Goal: Information Seeking & Learning: Learn about a topic

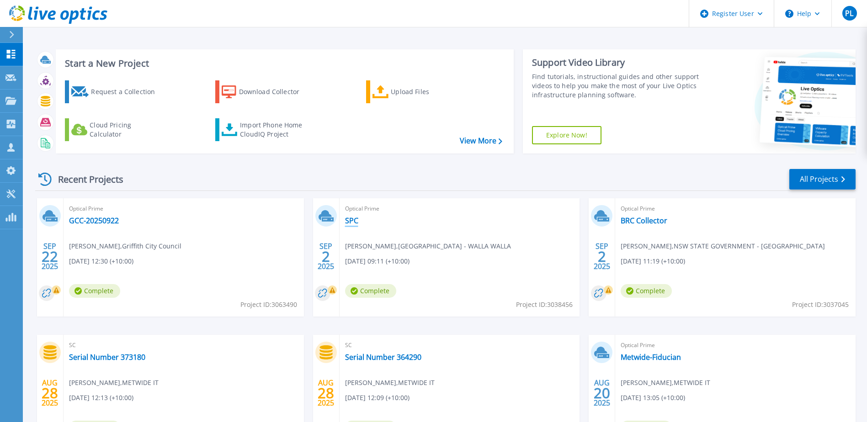
click at [356, 223] on link "SPC" at bounding box center [351, 220] width 13 height 9
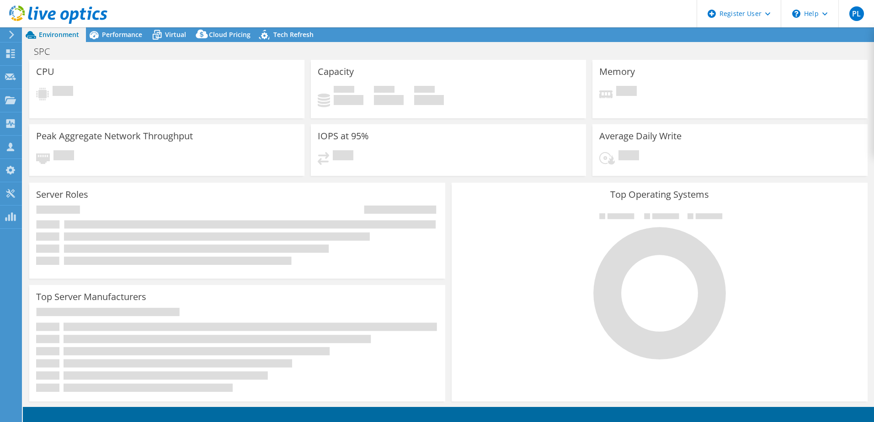
select select "Australia"
select select "AUD"
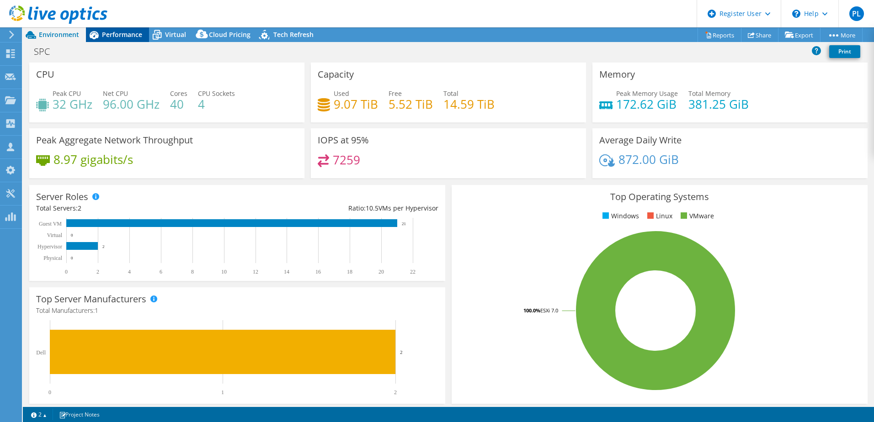
click at [122, 37] on span "Performance" at bounding box center [122, 34] width 40 height 9
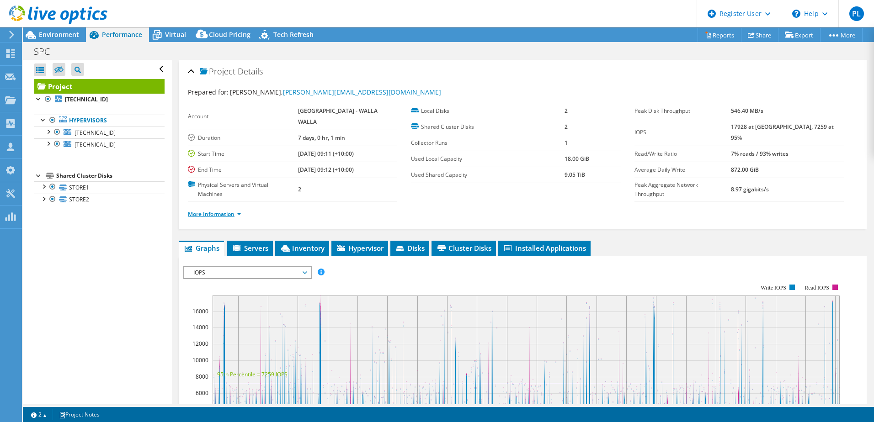
drag, startPoint x: 214, startPoint y: 194, endPoint x: 219, endPoint y: 194, distance: 5.5
click at [214, 210] on link "More Information" at bounding box center [214, 214] width 53 height 8
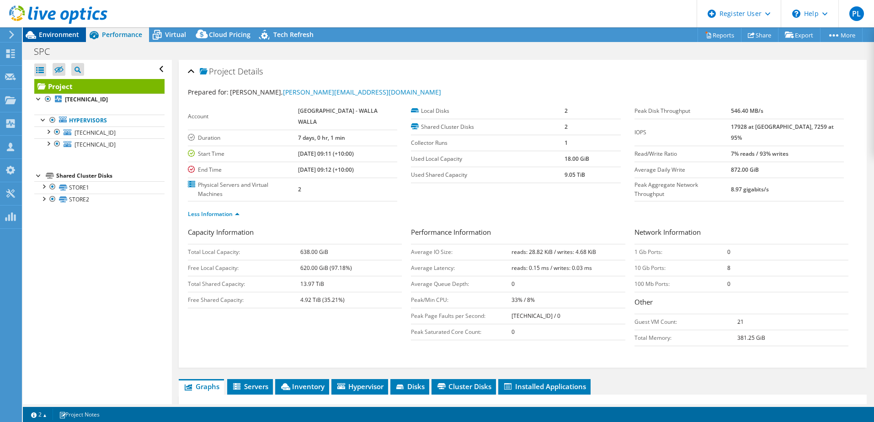
click at [74, 35] on span "Environment" at bounding box center [59, 34] width 40 height 9
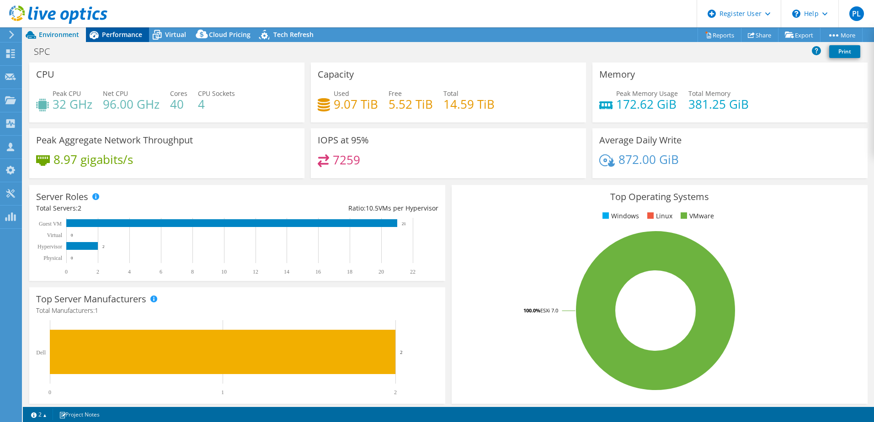
click at [128, 28] on div "Performance" at bounding box center [117, 34] width 63 height 15
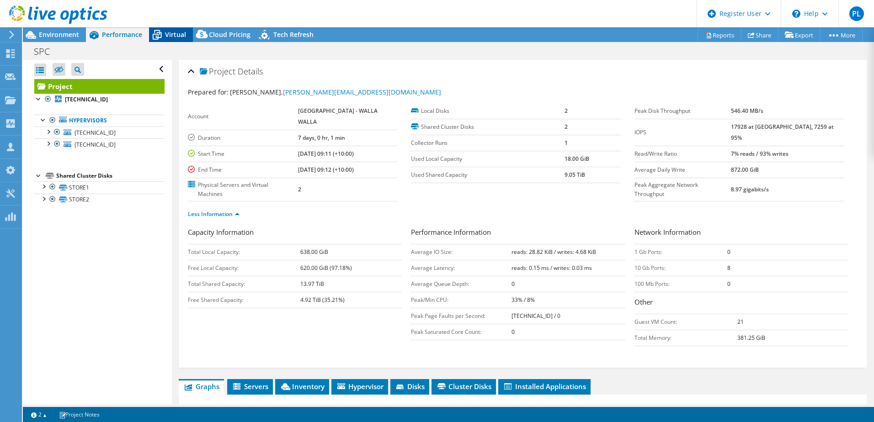
click at [180, 31] on span "Virtual" at bounding box center [175, 34] width 21 height 9
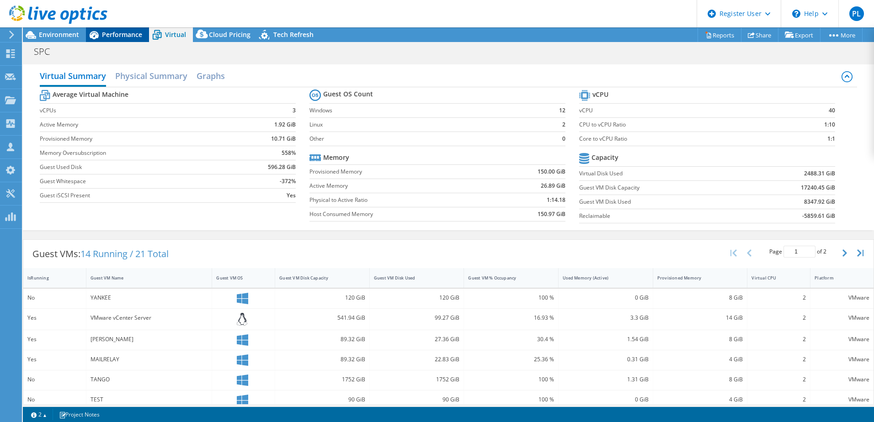
click at [145, 33] on div "Performance" at bounding box center [117, 34] width 63 height 15
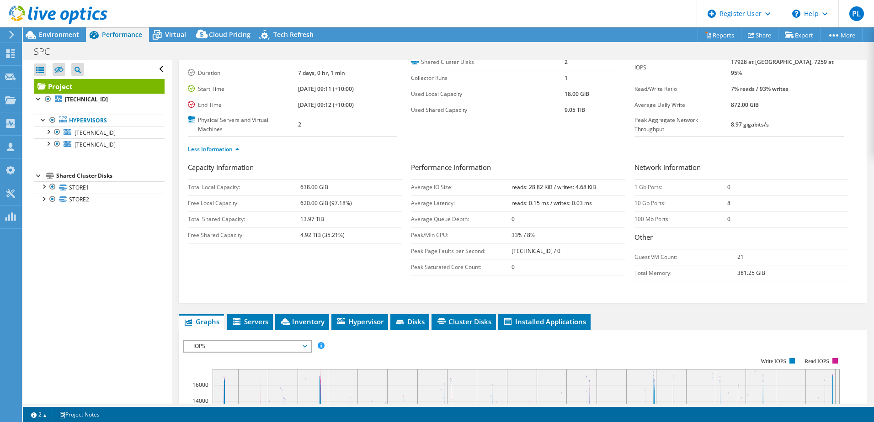
scroll to position [137, 0]
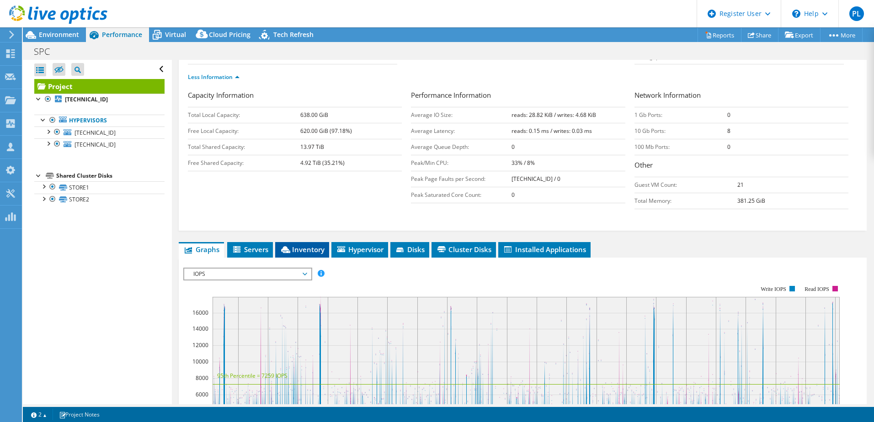
click at [309, 245] on span "Inventory" at bounding box center [302, 249] width 45 height 9
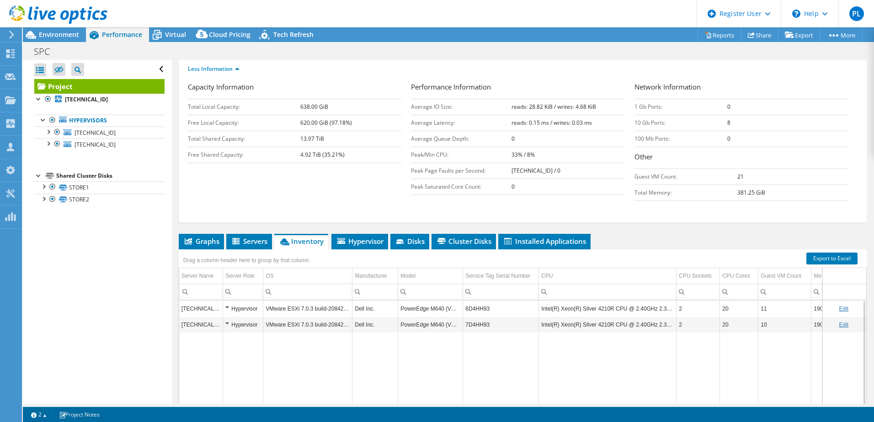
scroll to position [201, 0]
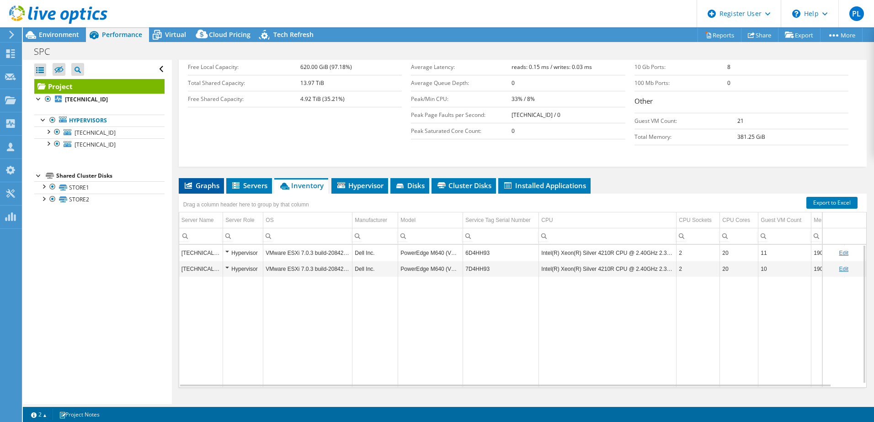
click at [197, 181] on span "Graphs" at bounding box center [201, 185] width 36 height 9
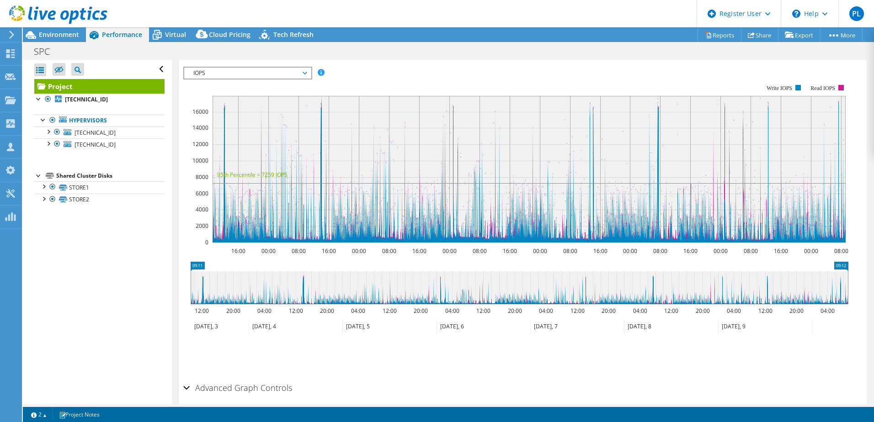
scroll to position [357, 0]
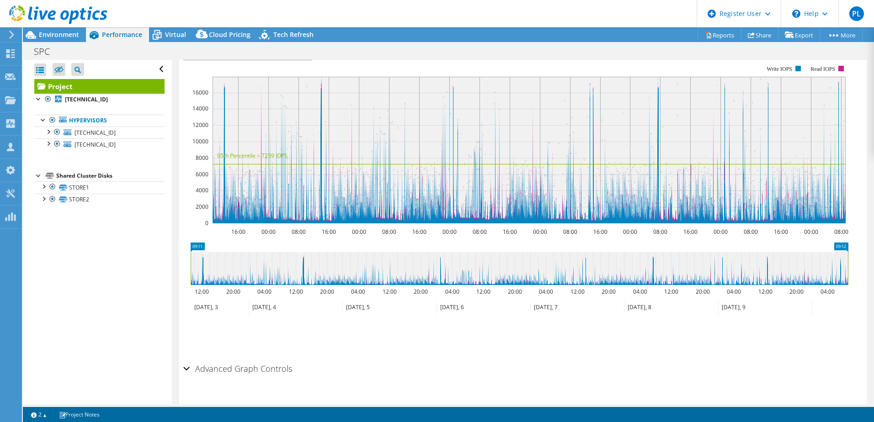
click at [193, 360] on h2 "Advanced Graph Controls" at bounding box center [237, 369] width 109 height 18
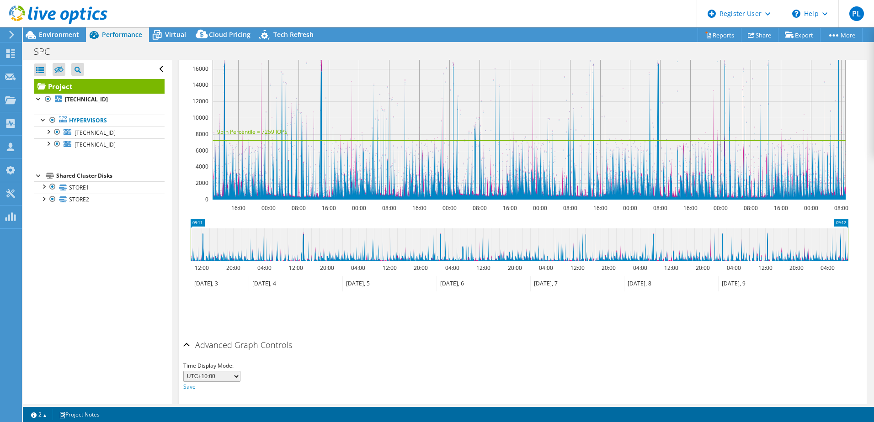
scroll to position [394, 0]
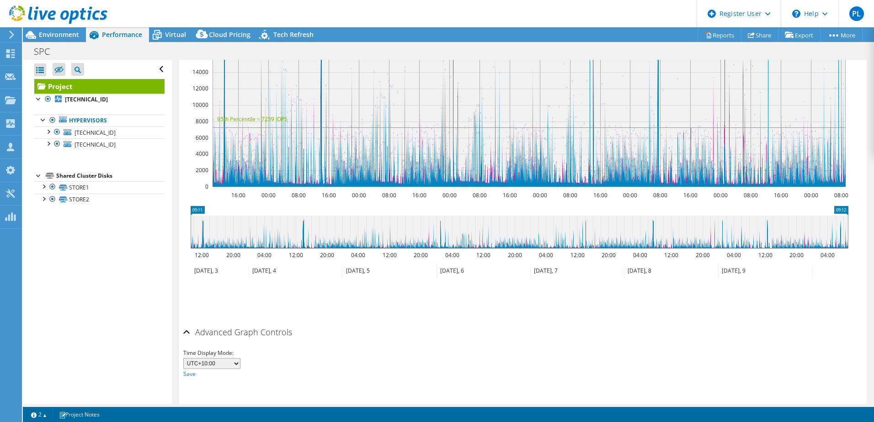
click at [235, 358] on select "UTC-12:00 UTC-11:00 UTC-10:00 UTC-09:30 UTC-09:00 UTC-08:00 UTC-07:00 UTC-06:00…" at bounding box center [211, 363] width 57 height 11
click at [385, 348] on div "Time Display Mode: UTC-12:00 UTC-11:00 UTC-10:00 UTC-09:30 UTC-09:00 UTC-08:00 …" at bounding box center [522, 363] width 679 height 31
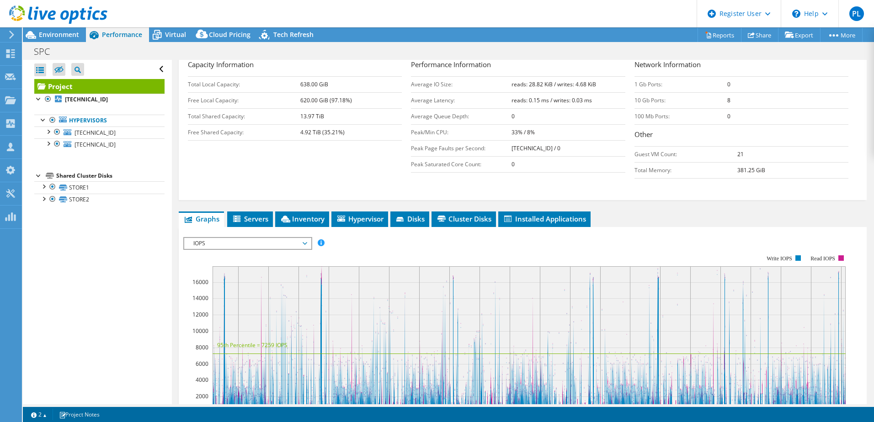
scroll to position [211, 0]
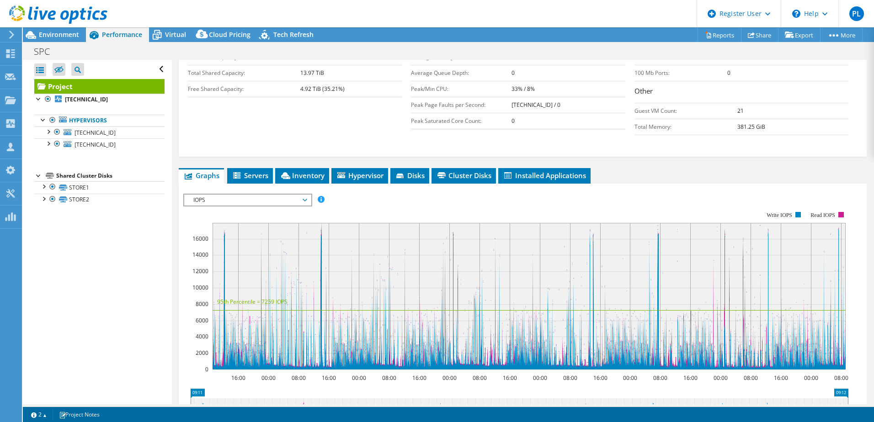
click at [305, 195] on span "IOPS" at bounding box center [247, 200] width 117 height 11
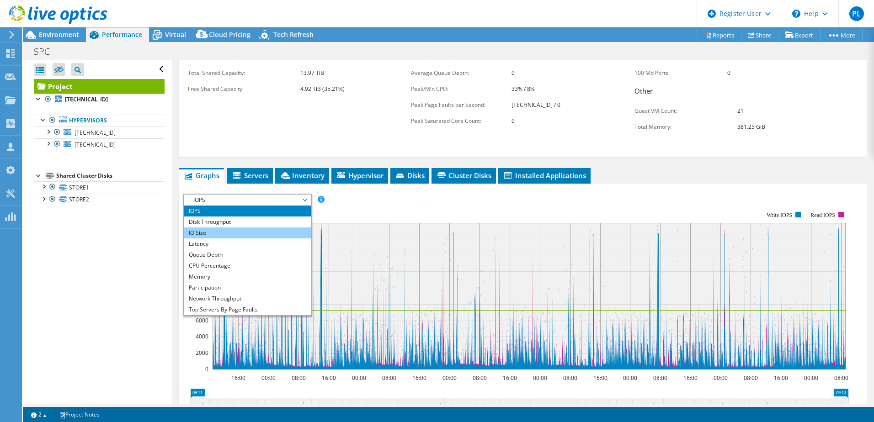
click at [240, 228] on li "IO Size" at bounding box center [247, 233] width 127 height 11
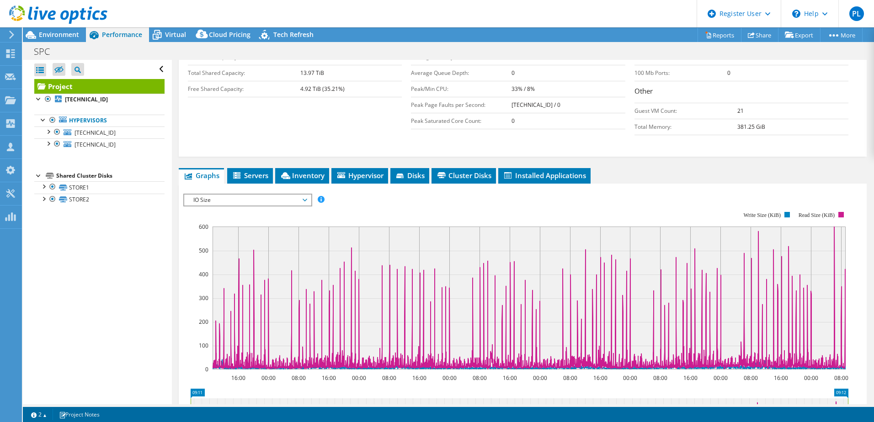
click at [303, 195] on span "IO Size" at bounding box center [247, 200] width 117 height 11
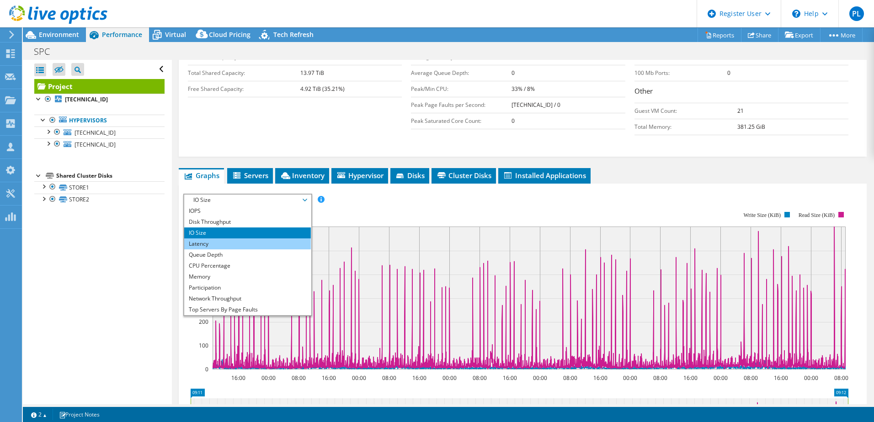
click at [262, 239] on li "Latency" at bounding box center [247, 244] width 127 height 11
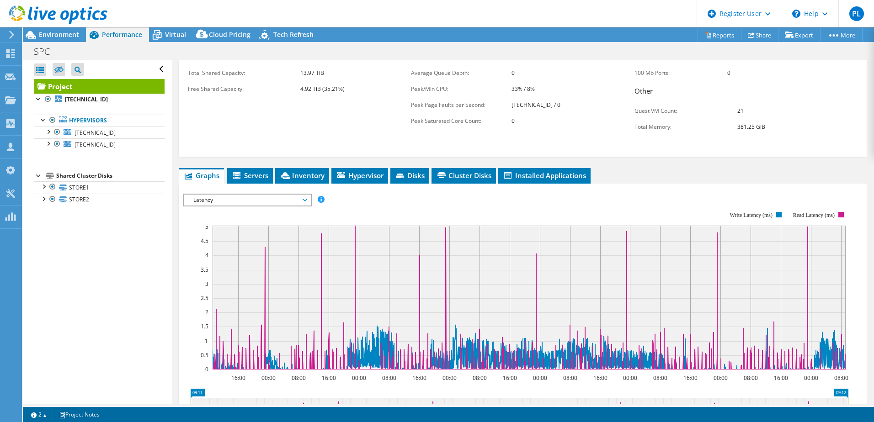
click at [303, 195] on span "Latency" at bounding box center [247, 200] width 117 height 11
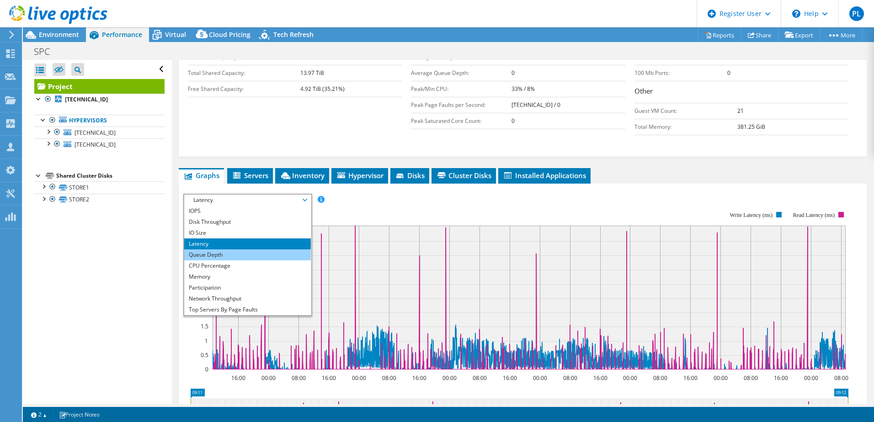
click at [271, 250] on li "Queue Depth" at bounding box center [247, 255] width 127 height 11
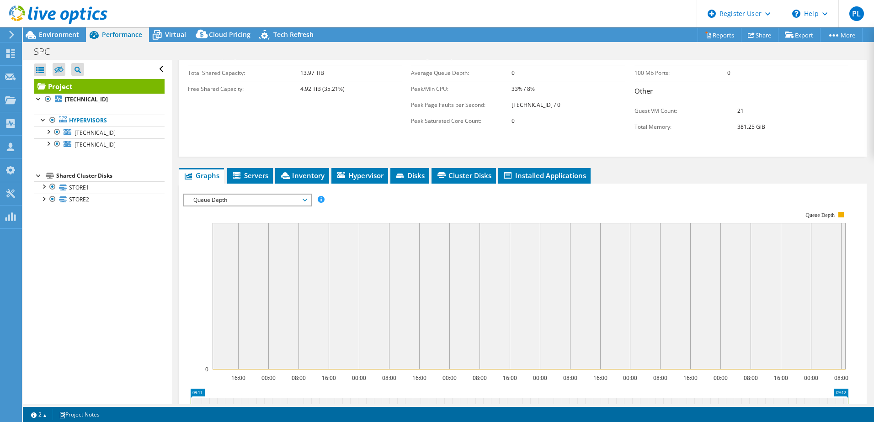
click at [298, 195] on span "Queue Depth" at bounding box center [247, 200] width 117 height 11
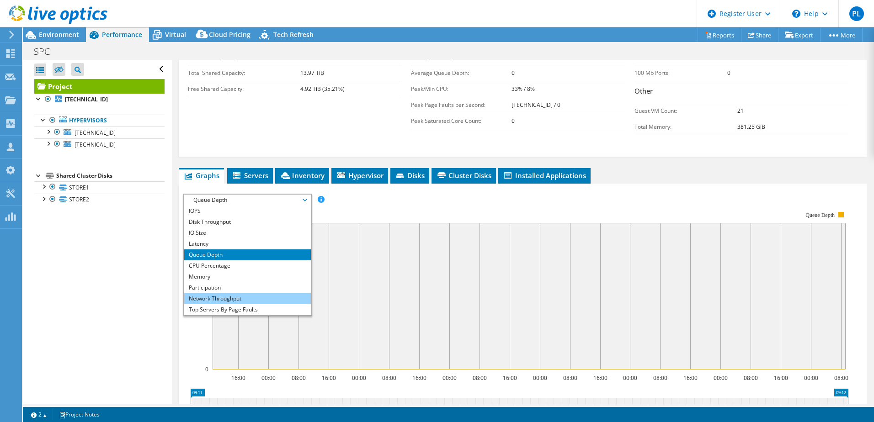
click at [236, 293] on li "Network Throughput" at bounding box center [247, 298] width 127 height 11
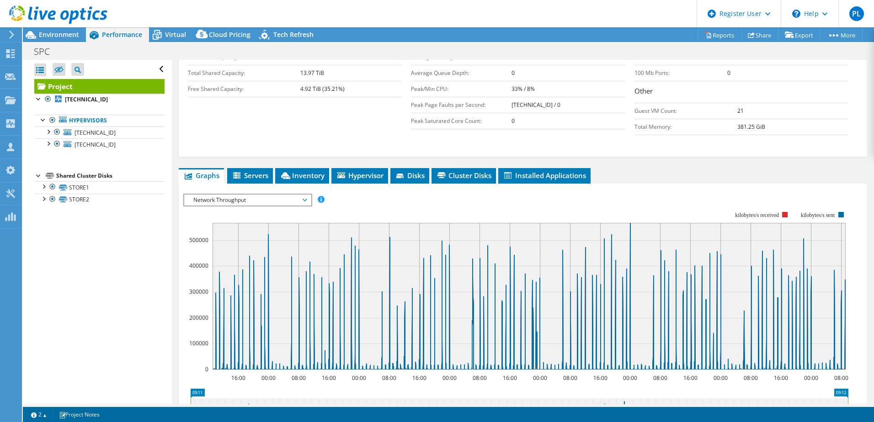
click at [305, 195] on span "Network Throughput" at bounding box center [247, 200] width 117 height 11
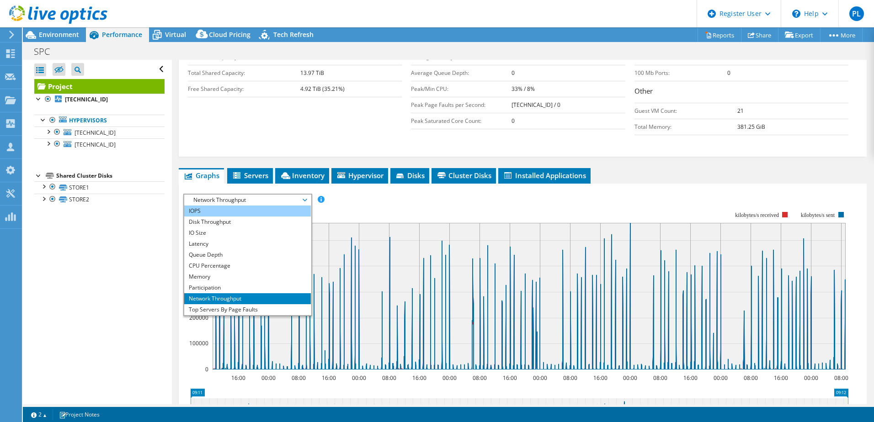
click at [272, 206] on li "IOPS" at bounding box center [247, 211] width 127 height 11
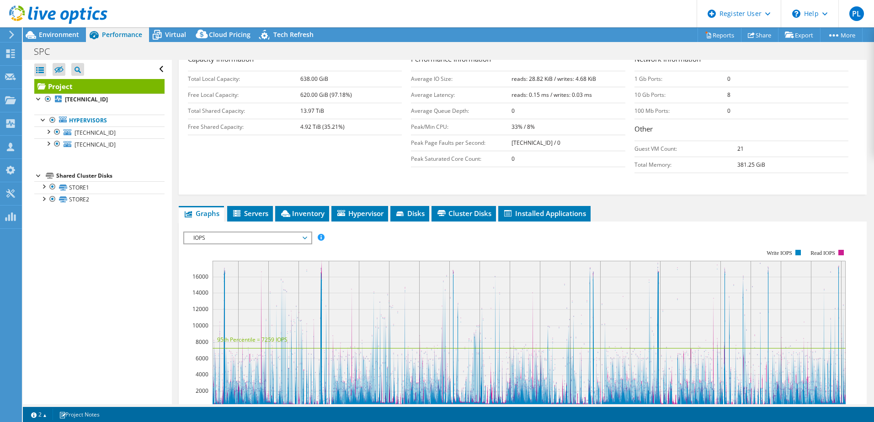
scroll to position [0, 0]
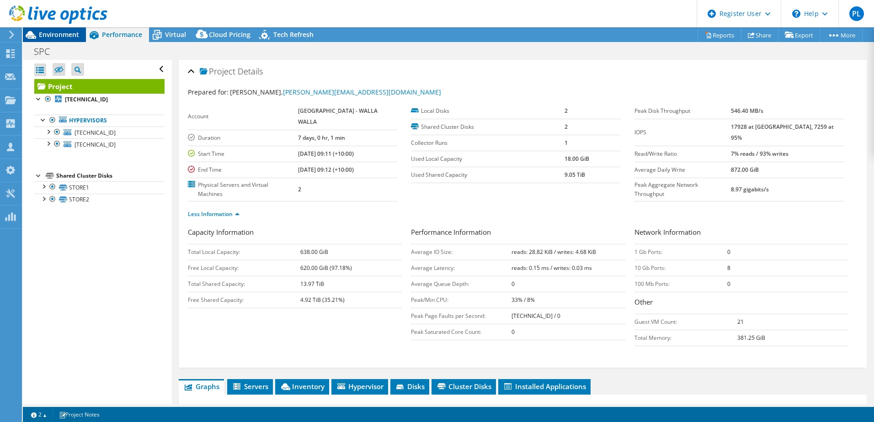
click at [63, 32] on span "Environment" at bounding box center [59, 34] width 40 height 9
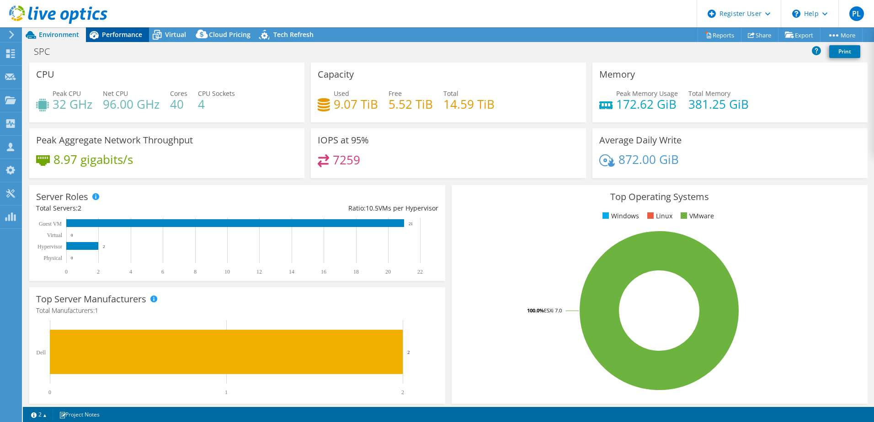
click at [127, 32] on span "Performance" at bounding box center [122, 34] width 40 height 9
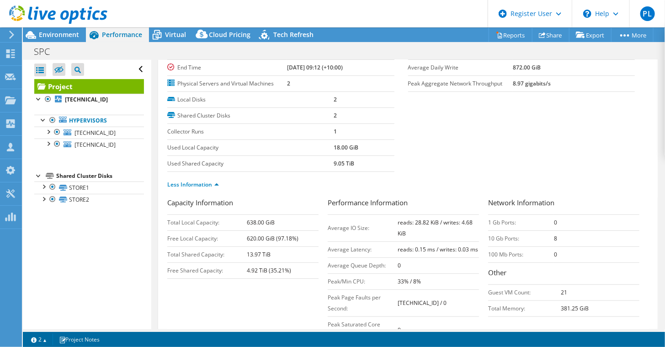
scroll to position [91, 0]
